Goal: Information Seeking & Learning: Learn about a topic

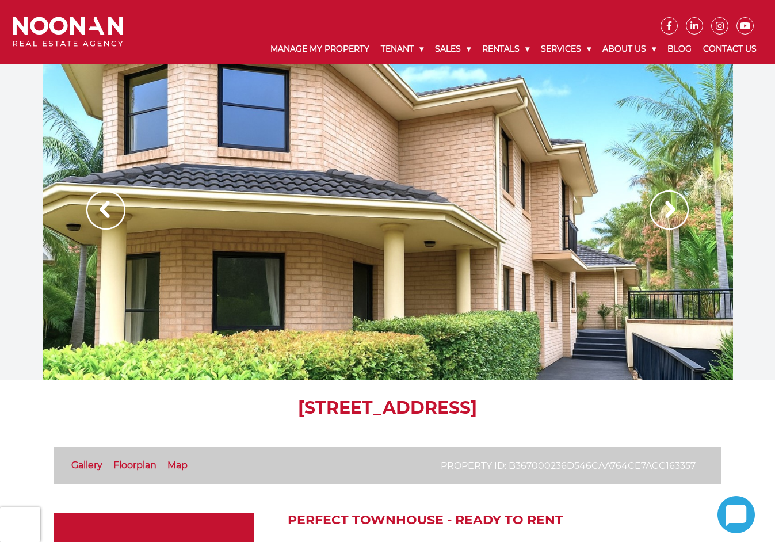
click at [666, 213] on img at bounding box center [669, 210] width 39 height 39
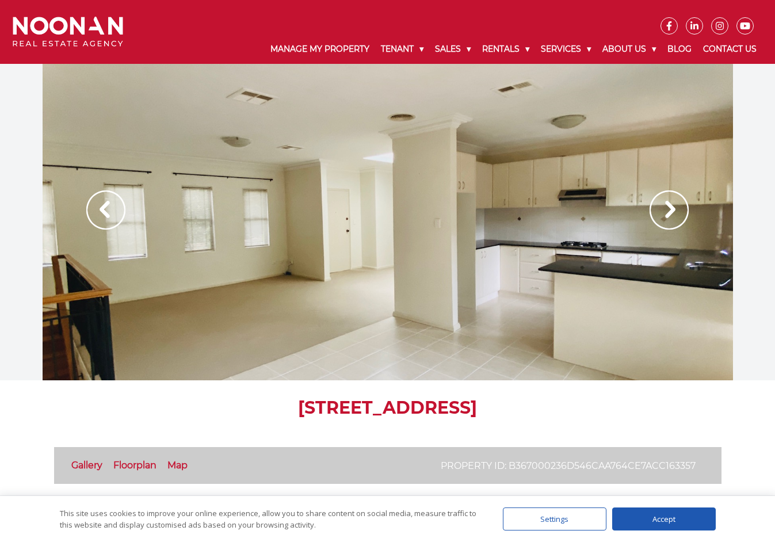
click at [666, 213] on img at bounding box center [669, 210] width 39 height 39
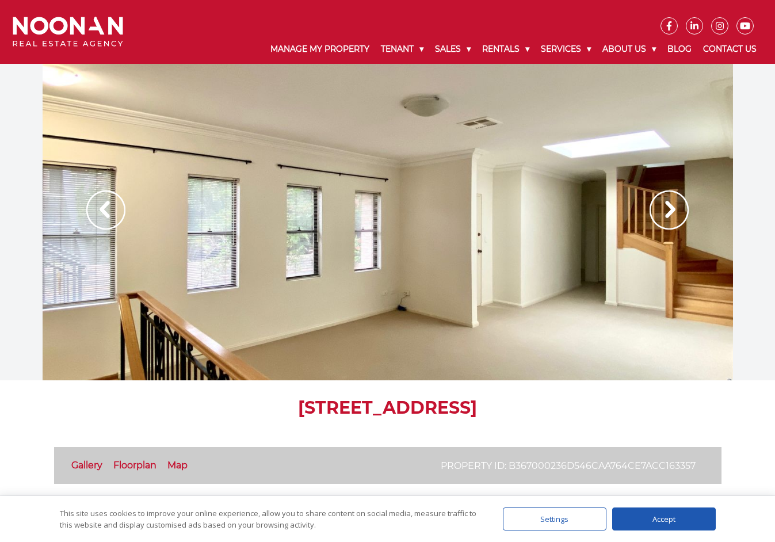
click at [666, 213] on img at bounding box center [669, 210] width 39 height 39
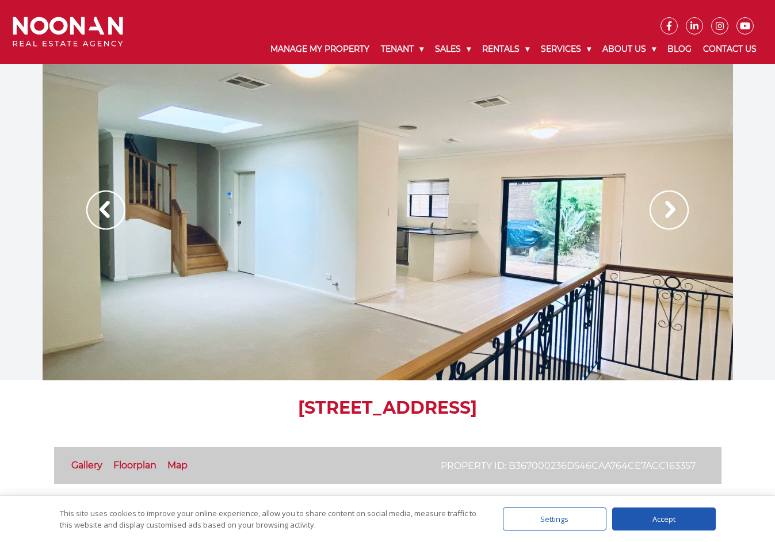
click at [666, 213] on img at bounding box center [669, 210] width 39 height 39
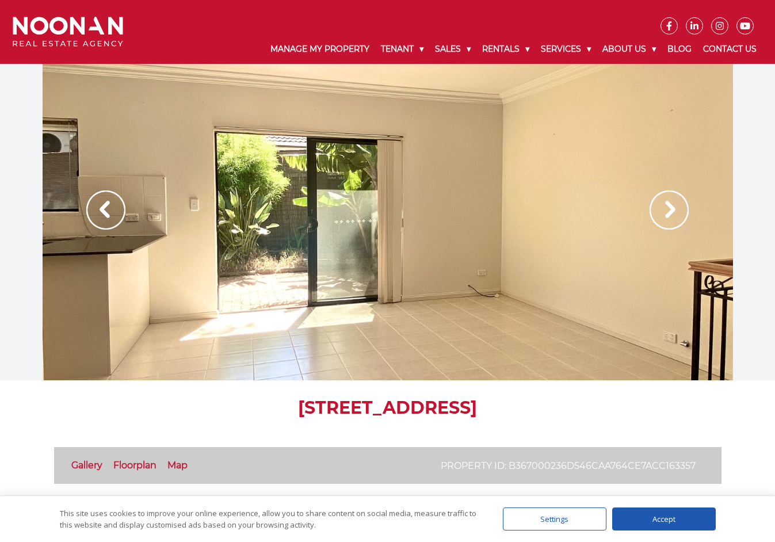
click at [666, 213] on img at bounding box center [669, 210] width 39 height 39
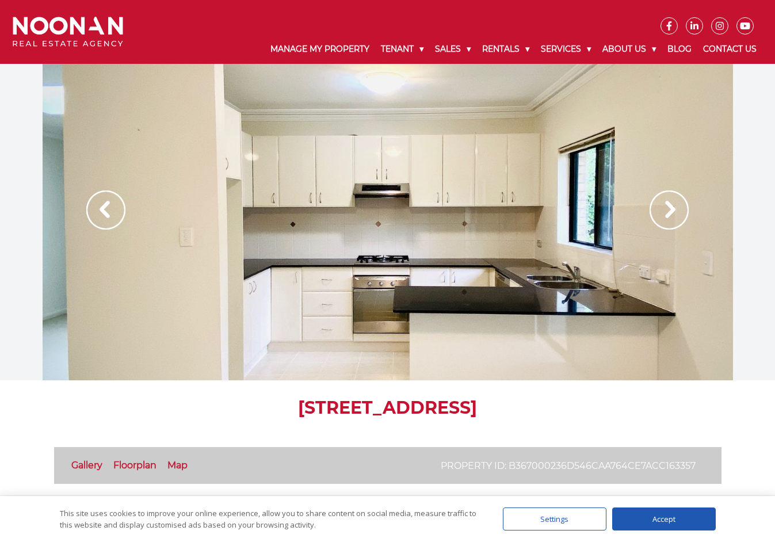
click at [666, 213] on img at bounding box center [669, 210] width 39 height 39
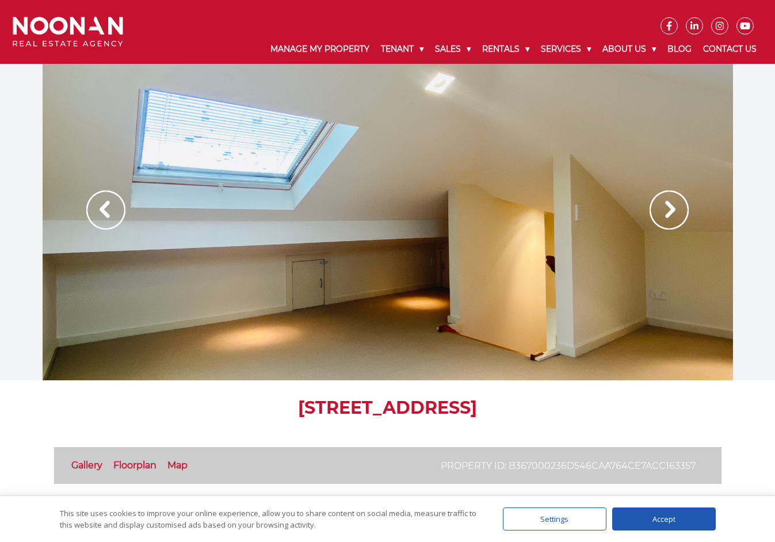
click at [666, 213] on img at bounding box center [669, 210] width 39 height 39
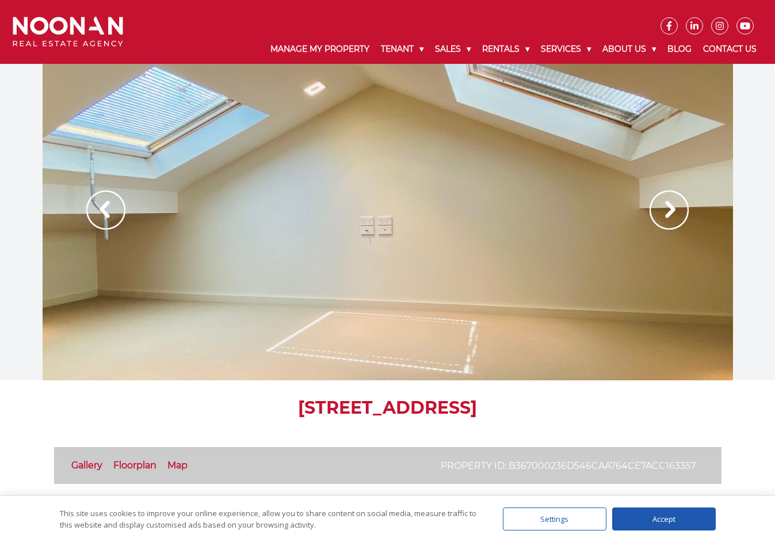
click at [666, 213] on img at bounding box center [669, 210] width 39 height 39
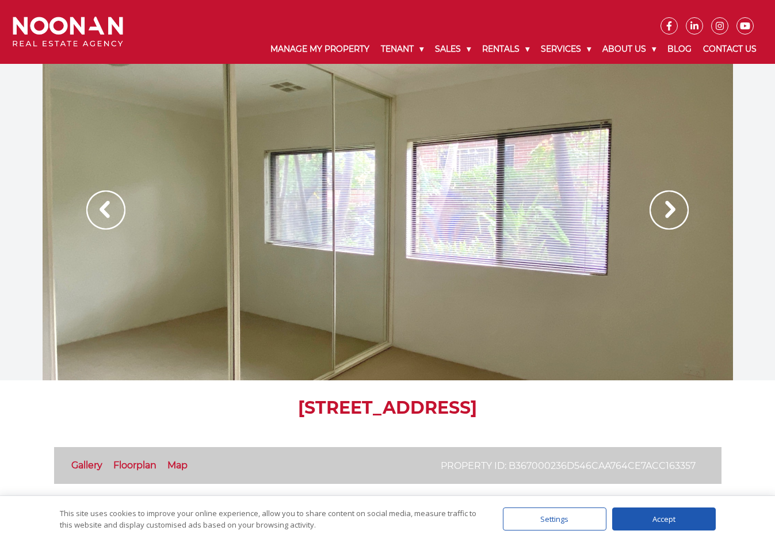
click at [666, 213] on img at bounding box center [669, 210] width 39 height 39
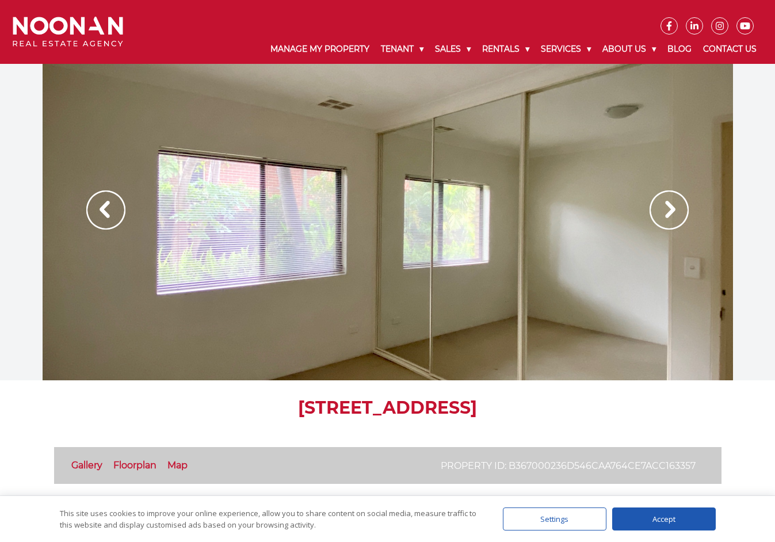
click at [666, 213] on img at bounding box center [669, 210] width 39 height 39
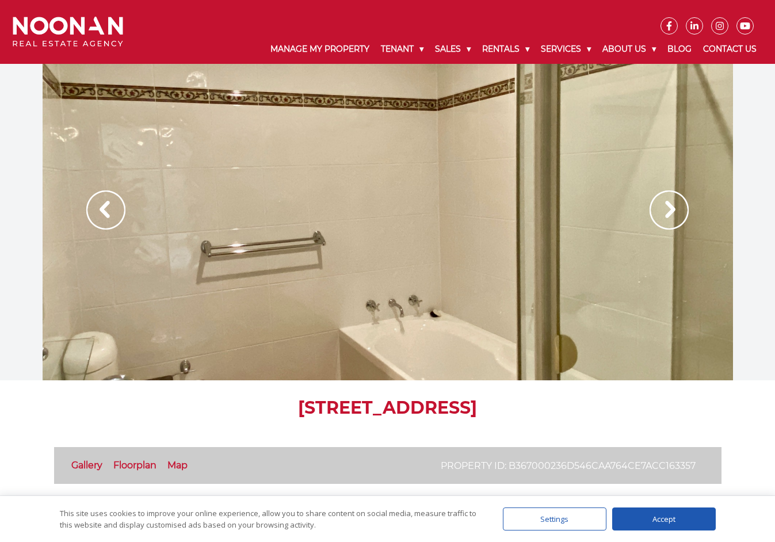
click at [666, 213] on img at bounding box center [669, 210] width 39 height 39
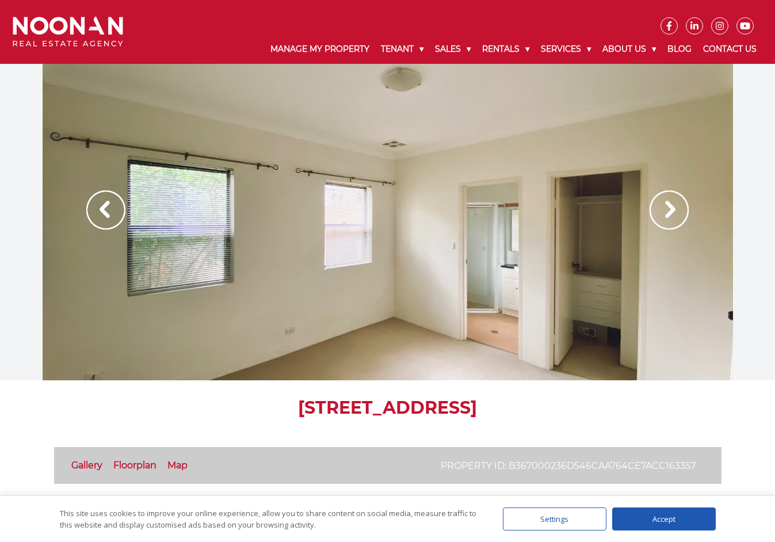
click at [666, 213] on img at bounding box center [669, 210] width 39 height 39
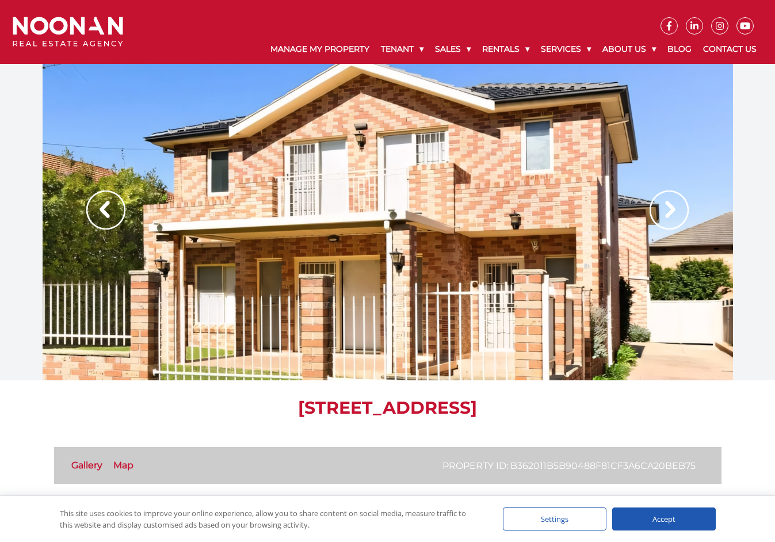
click at [676, 209] on img at bounding box center [669, 210] width 39 height 39
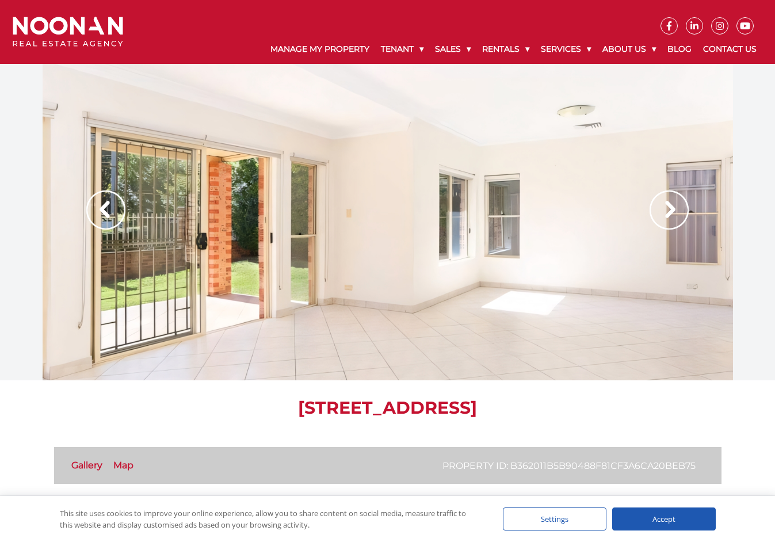
click at [676, 209] on img at bounding box center [669, 210] width 39 height 39
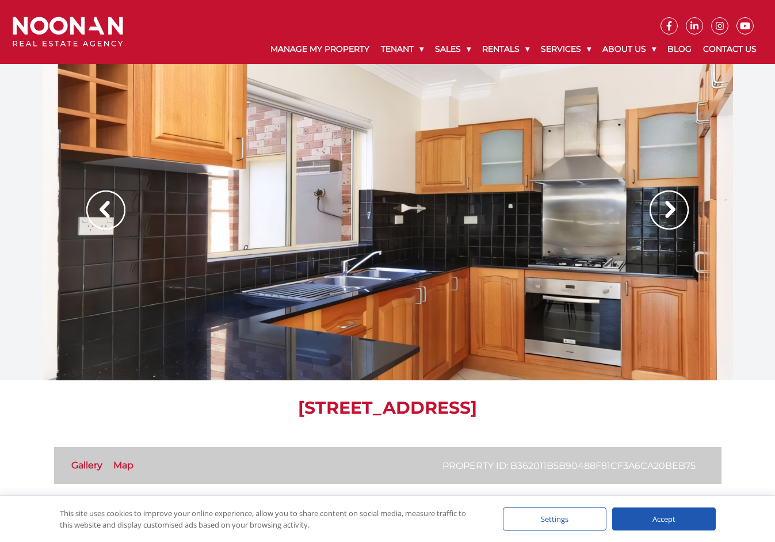
click at [676, 209] on img at bounding box center [669, 210] width 39 height 39
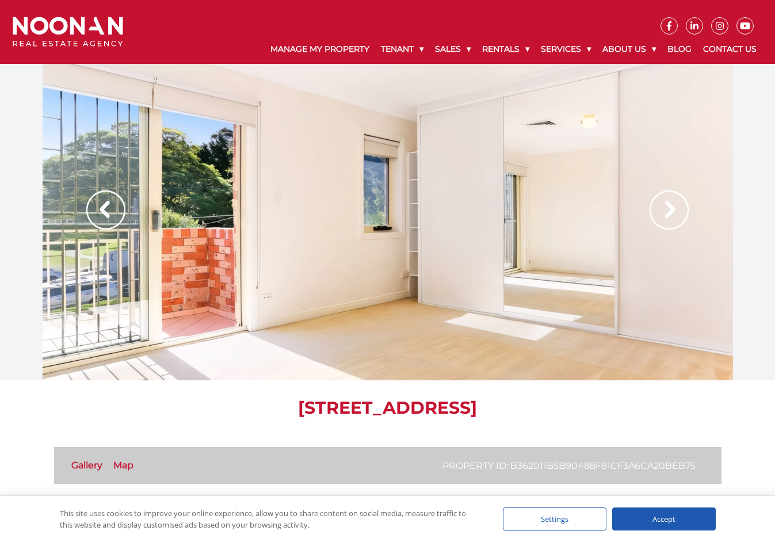
click at [676, 209] on img at bounding box center [669, 210] width 39 height 39
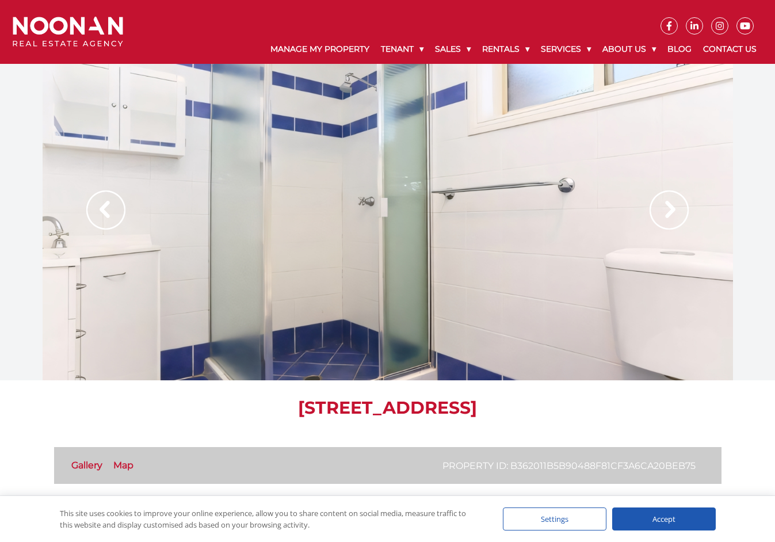
click at [676, 209] on img at bounding box center [669, 210] width 39 height 39
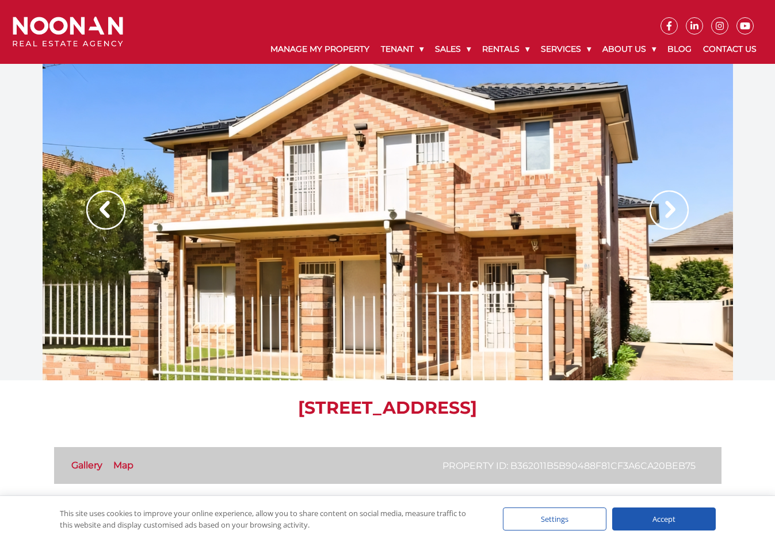
click at [676, 209] on img at bounding box center [669, 210] width 39 height 39
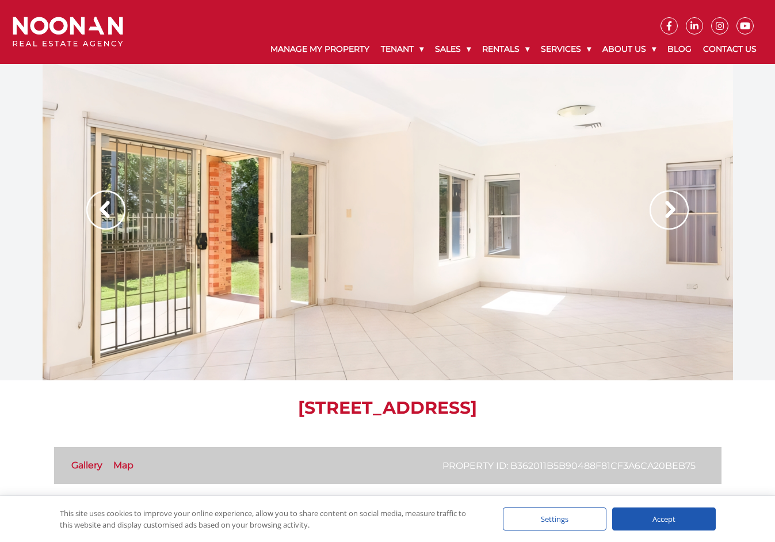
click at [676, 209] on img at bounding box center [669, 210] width 39 height 39
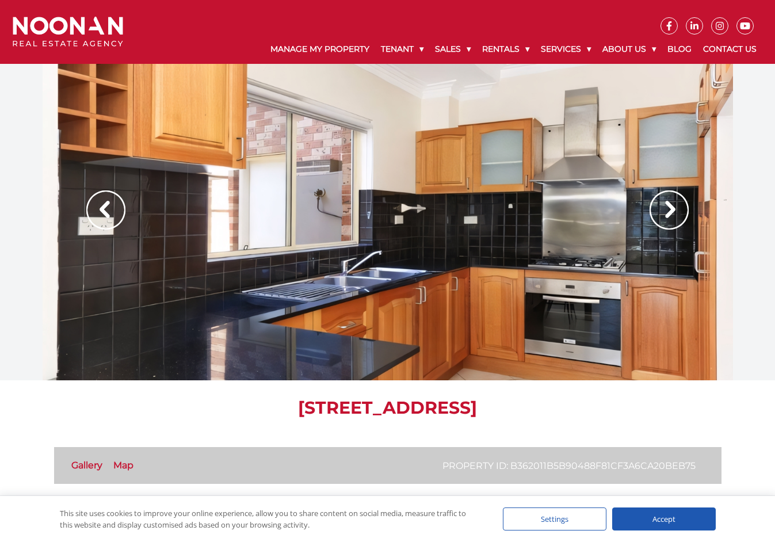
click at [676, 209] on img at bounding box center [669, 210] width 39 height 39
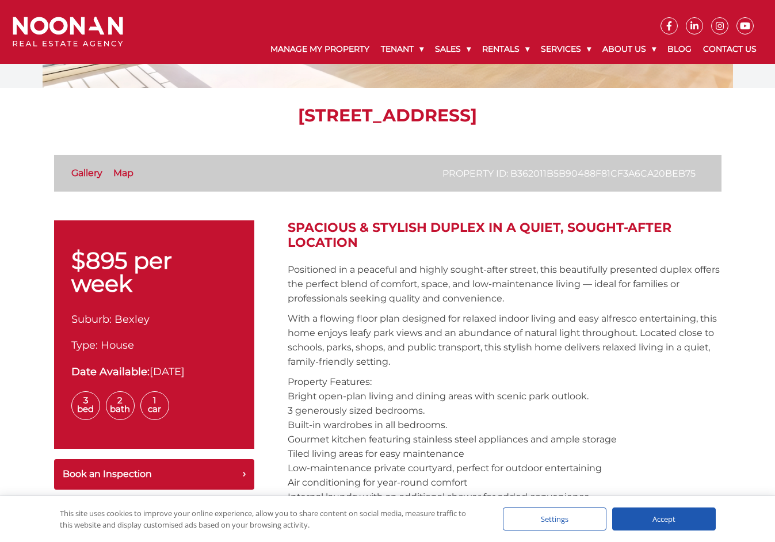
scroll to position [230, 0]
